Goal: Use online tool/utility: Utilize a website feature to perform a specific function

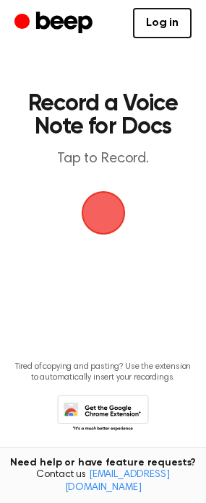
click at [158, 6] on div "Log in Create Account" at bounding box center [102, 23] width 177 height 46
click at [151, 19] on link "Log in" at bounding box center [162, 23] width 58 height 30
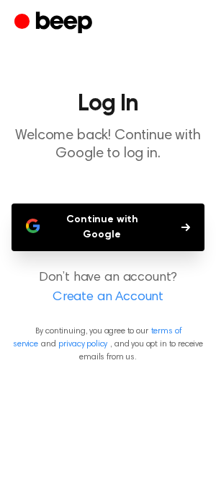
click at [123, 212] on button "Continue with Google" at bounding box center [108, 227] width 193 height 48
click at [95, 217] on button "Continue with Google" at bounding box center [108, 227] width 193 height 48
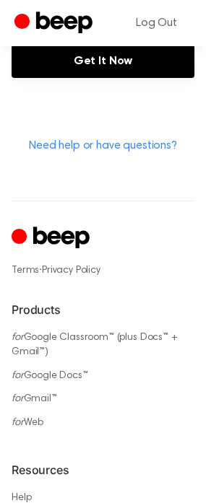
scroll to position [794, 0]
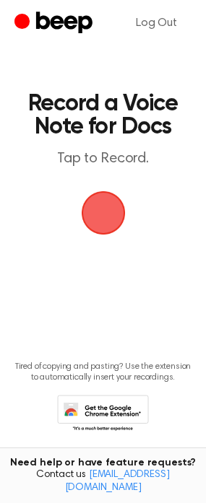
click at [83, 223] on span "button" at bounding box center [102, 213] width 47 height 47
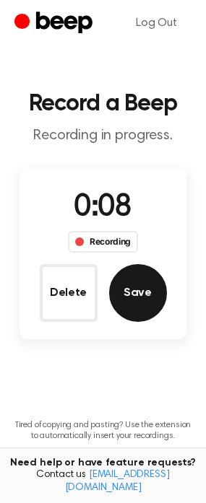
click at [143, 299] on button "Save" at bounding box center [138, 293] width 58 height 58
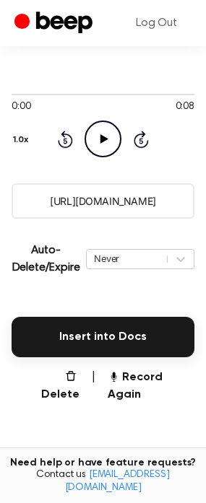
scroll to position [144, 0]
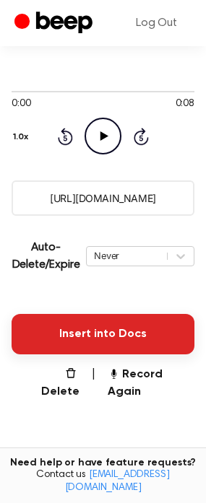
click at [95, 339] on button "Insert into Docs" at bounding box center [103, 334] width 183 height 40
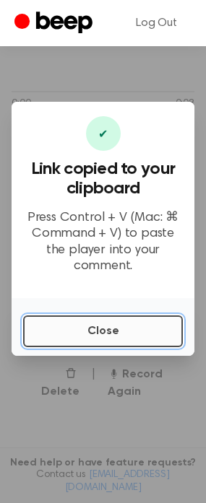
click at [82, 330] on button "Close" at bounding box center [102, 331] width 159 height 32
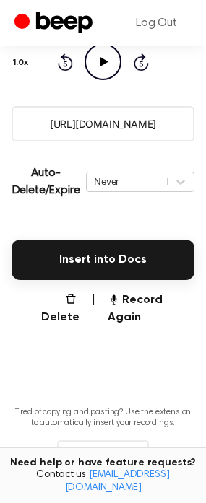
scroll to position [264, 0]
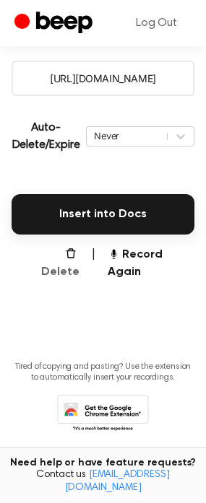
click at [42, 258] on button "Delete" at bounding box center [54, 263] width 51 height 35
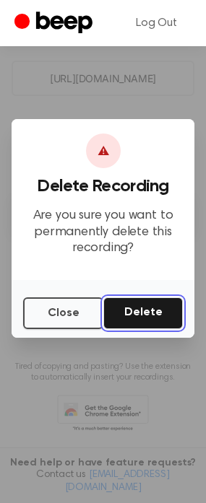
click at [142, 317] on button "Delete" at bounding box center [142, 313] width 79 height 32
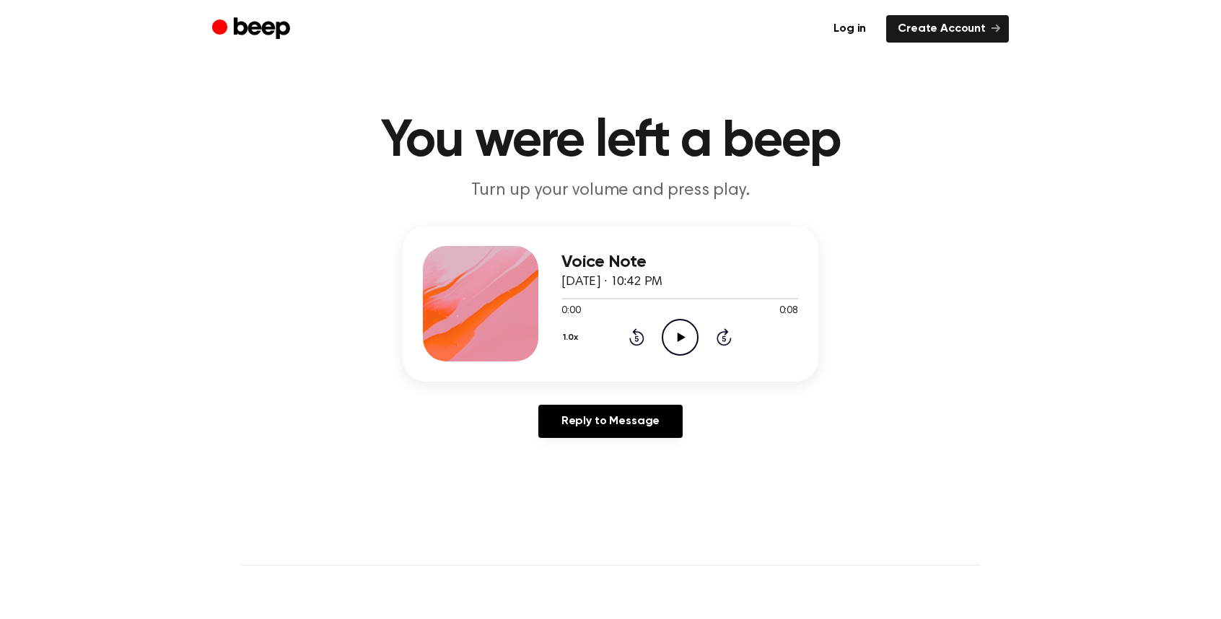
click at [674, 337] on icon "Play Audio" at bounding box center [680, 337] width 37 height 37
click at [678, 337] on icon "Pause Audio" at bounding box center [680, 337] width 37 height 37
